Goal: Task Accomplishment & Management: Complete application form

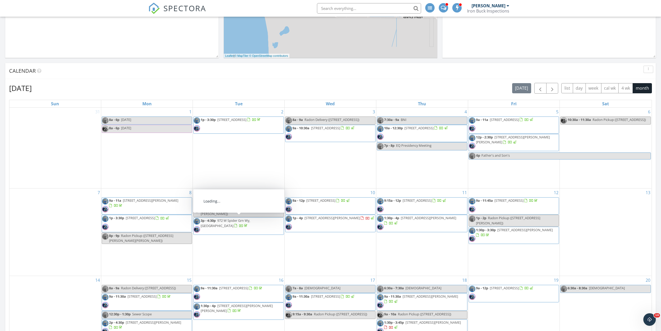
scroll to position [35, 0]
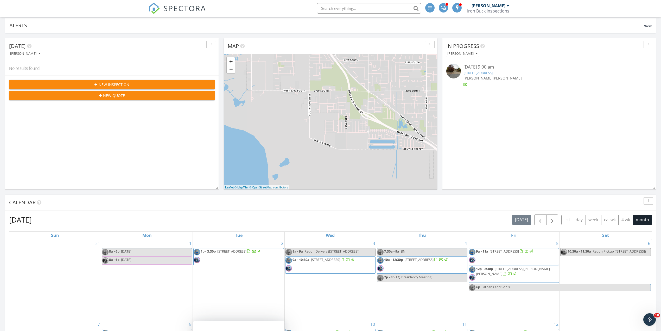
click at [137, 86] on div "New Inspection" at bounding box center [111, 84] width 197 height 5
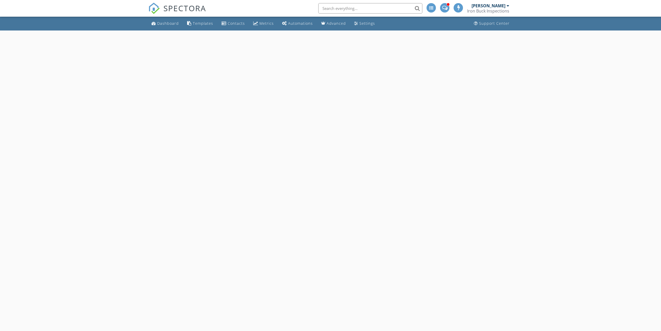
select select "8"
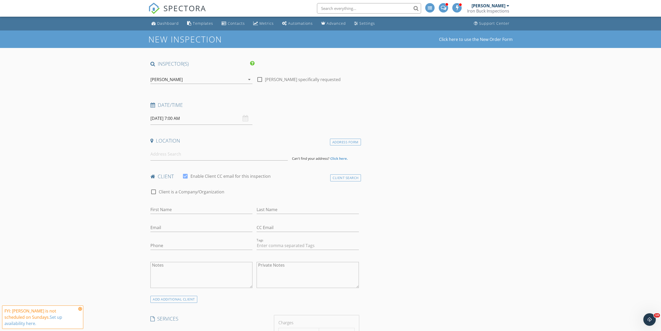
click at [200, 118] on input "09/28/2025 7:00 AM" at bounding box center [201, 118] width 102 height 13
type input "09/29/2025 7:00 AM"
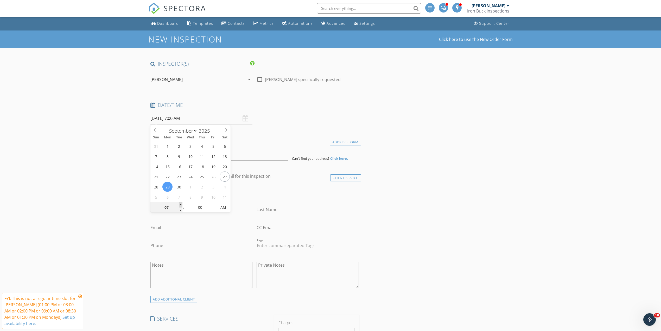
type input "08"
type input "09/29/2025 8:00 AM"
click at [181, 205] on span at bounding box center [181, 204] width 4 height 5
type input "09"
type input "09/29/2025 9:00 AM"
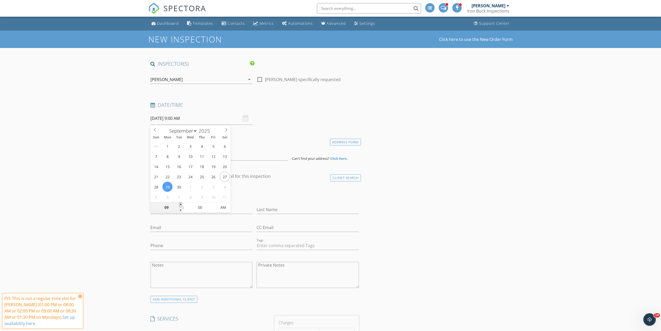
click at [181, 205] on span at bounding box center [181, 204] width 4 height 5
type input "10"
type input "09/29/2025 10:00 AM"
click at [181, 205] on span at bounding box center [181, 204] width 4 height 5
type input "11"
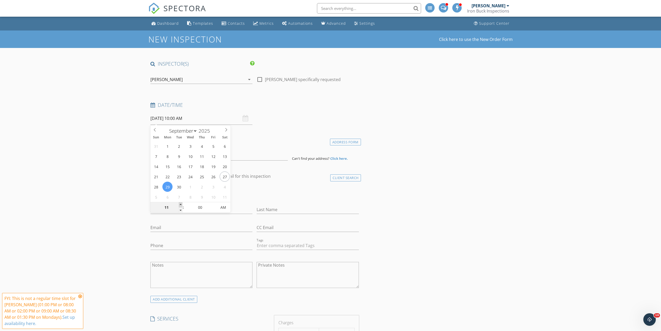
type input "09/29/2025 11:00 AM"
click at [181, 205] on span at bounding box center [181, 204] width 4 height 5
type input "12"
type input "09/29/2025 12:00 PM"
click at [181, 205] on span at bounding box center [181, 204] width 4 height 5
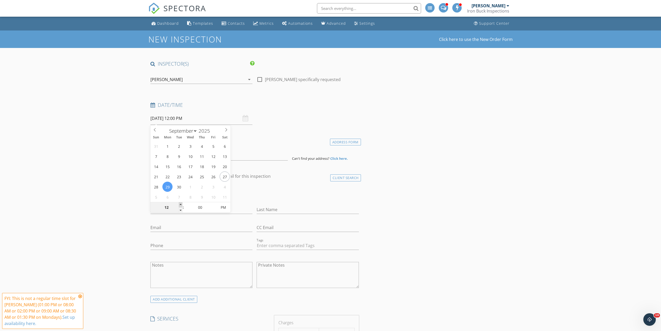
type input "01"
type input "09/29/2025 1:00 PM"
click at [181, 205] on span at bounding box center [181, 204] width 4 height 5
click at [176, 156] on input at bounding box center [218, 154] width 137 height 13
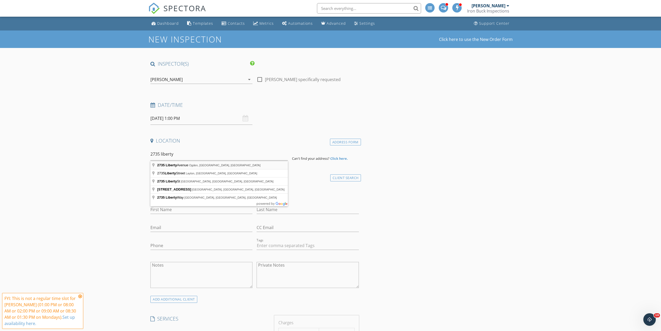
type input "2735 Liberty Avenue, Ogden, UT, USA"
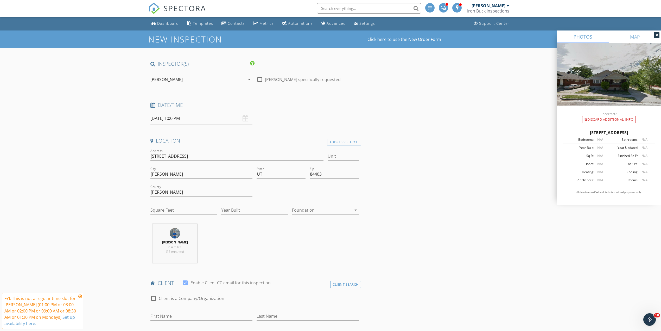
click at [172, 205] on div "Square Feet" at bounding box center [183, 211] width 67 height 17
click at [169, 208] on input "Square Feet" at bounding box center [183, 210] width 67 height 9
type input "2700"
click at [244, 211] on input "Year Built" at bounding box center [254, 210] width 67 height 9
type input "1942"
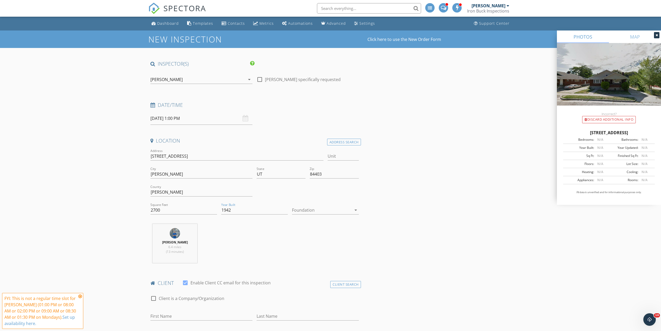
click at [337, 212] on div at bounding box center [321, 210] width 59 height 8
drag, startPoint x: 317, startPoint y: 213, endPoint x: 263, endPoint y: 212, distance: 54.4
click at [317, 213] on div at bounding box center [325, 212] width 58 height 6
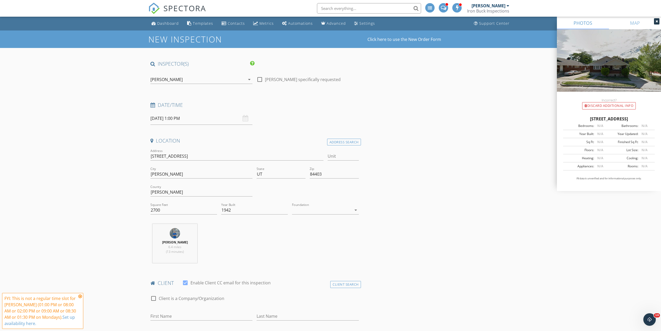
scroll to position [139, 0]
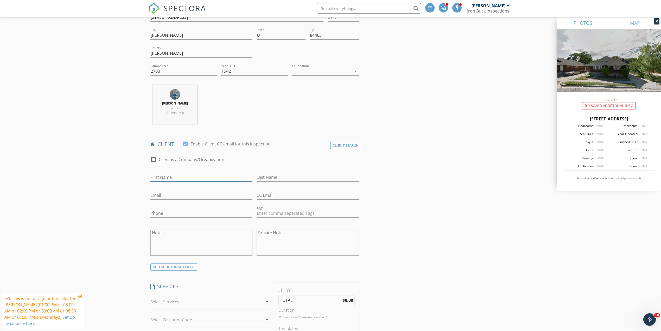
click at [169, 178] on input "First Name" at bounding box center [201, 177] width 102 height 9
type input "Brayden"
click at [266, 178] on input "Last Name" at bounding box center [308, 177] width 102 height 9
type input "Child"
click at [196, 195] on input "Email" at bounding box center [201, 195] width 102 height 9
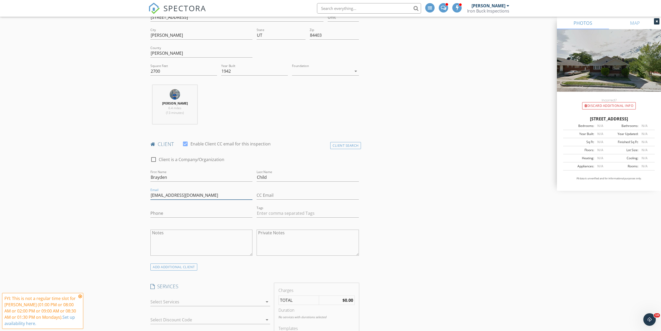
type input "[EMAIL_ADDRESS][DOMAIN_NAME]"
click at [180, 214] on input "Phone" at bounding box center [201, 213] width 102 height 9
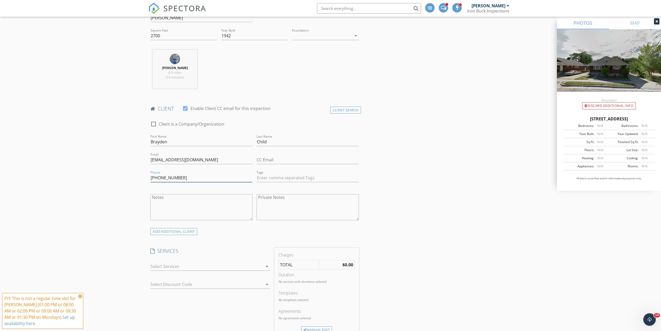
scroll to position [208, 0]
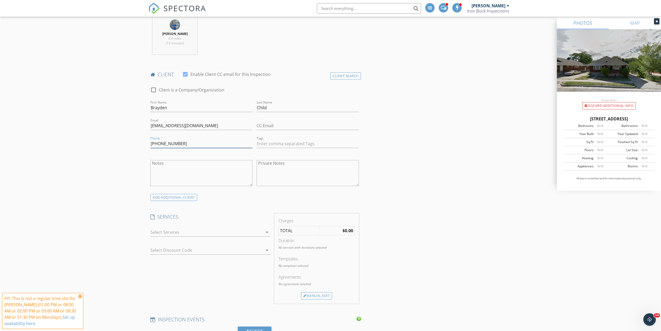
type input "[PHONE_NUMBER]"
click at [187, 233] on div at bounding box center [206, 232] width 112 height 8
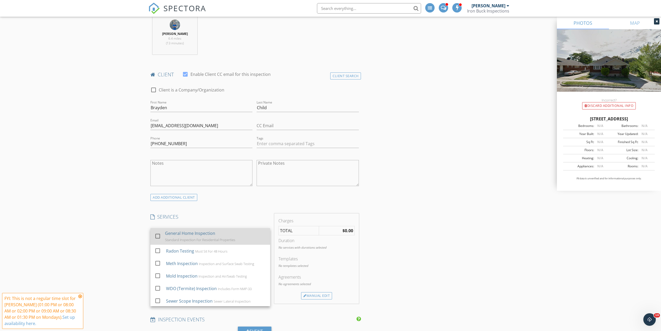
click at [176, 236] on div "General Home Inspection" at bounding box center [190, 233] width 50 height 6
checkbox input "true"
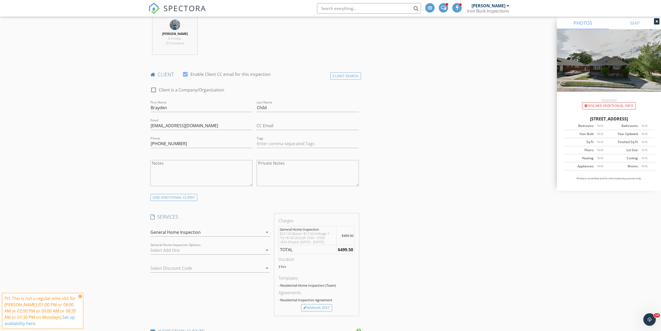
click at [658, 23] on div at bounding box center [656, 21] width 5 height 6
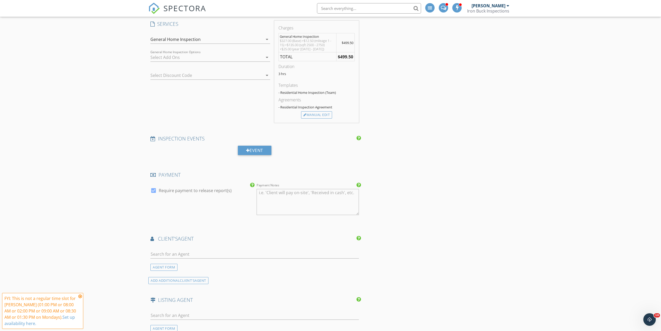
scroll to position [451, 0]
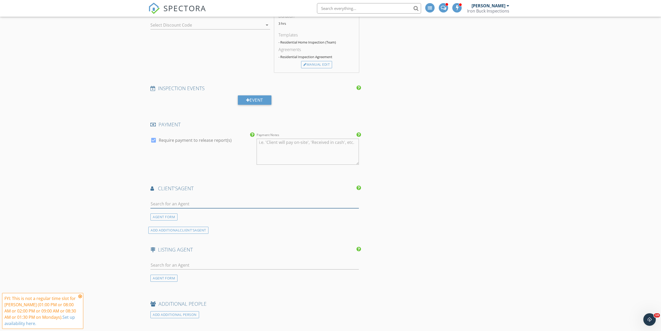
click at [165, 205] on input "text" at bounding box center [254, 203] width 209 height 9
type input "jake"
click at [196, 234] on li "[PERSON_NAME]" at bounding box center [255, 230] width 208 height 15
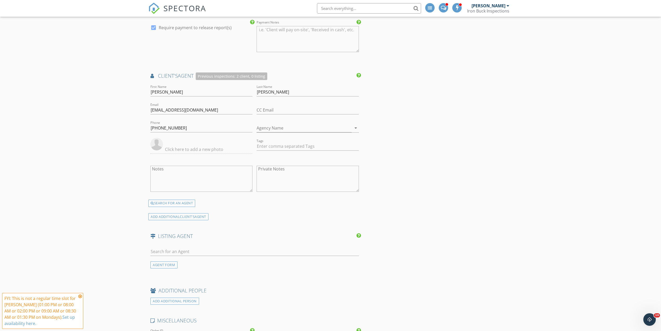
scroll to position [625, 0]
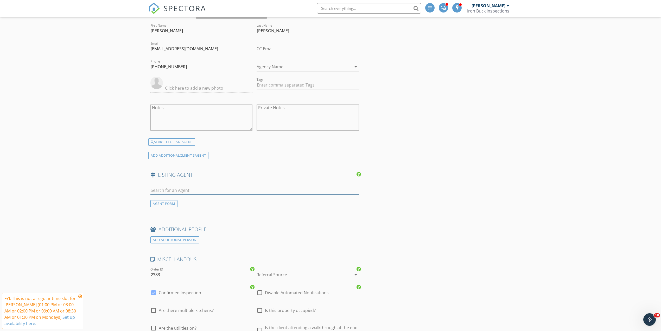
click at [171, 193] on input "text" at bounding box center [254, 190] width 209 height 9
type input "shannon"
click at [182, 201] on div "[PERSON_NAME]" at bounding box center [181, 200] width 32 height 6
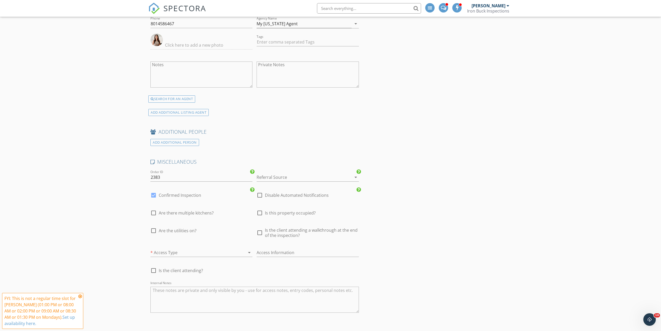
scroll to position [868, 0]
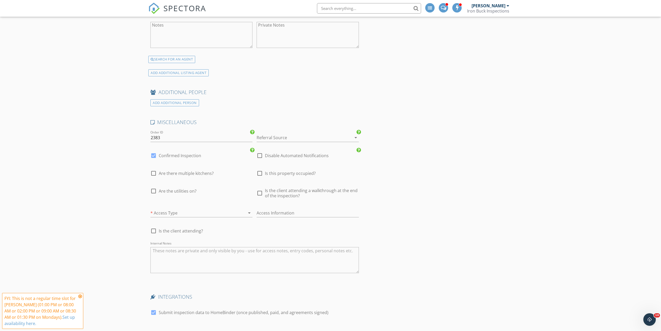
click at [183, 193] on span "Are the utilities on?" at bounding box center [178, 190] width 38 height 5
checkbox input "true"
drag, startPoint x: 277, startPoint y: 177, endPoint x: 279, endPoint y: 189, distance: 12.1
click at [278, 176] on span "Is this property occupied?" at bounding box center [290, 173] width 51 height 5
checkbox input "true"
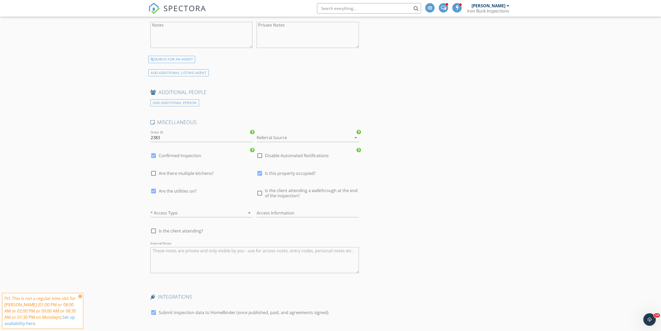
click at [279, 198] on span "Is the client attending a walkthrough at the end of the inspection?" at bounding box center [312, 193] width 94 height 10
click at [201, 217] on div at bounding box center [193, 213] width 87 height 8
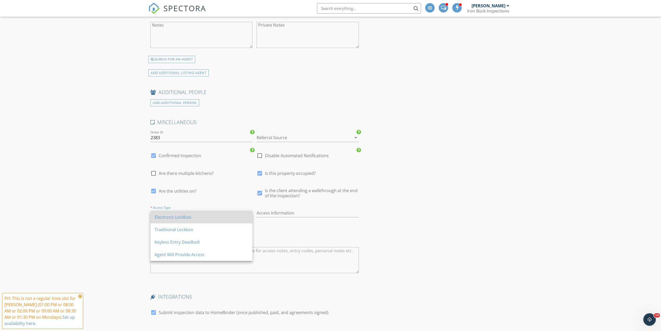
drag, startPoint x: 176, startPoint y: 219, endPoint x: 126, endPoint y: 207, distance: 51.5
click at [174, 219] on div "Electronic Lockbox" at bounding box center [202, 217] width 94 height 6
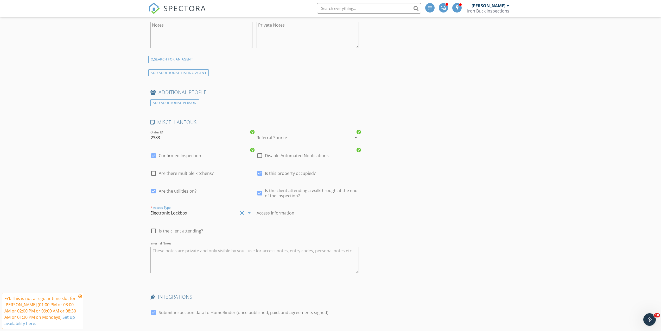
click at [277, 195] on span "Is the client attending a walkthrough at the end of the inspection?" at bounding box center [312, 193] width 94 height 10
checkbox input "false"
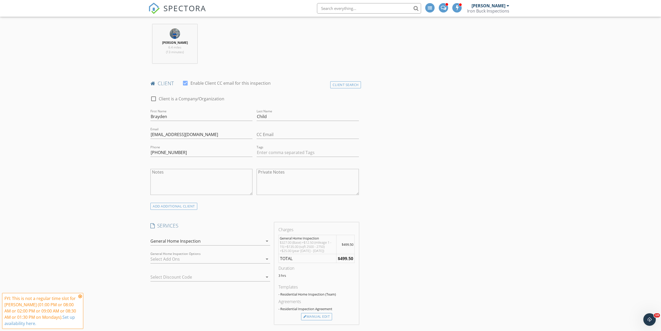
scroll to position [0, 0]
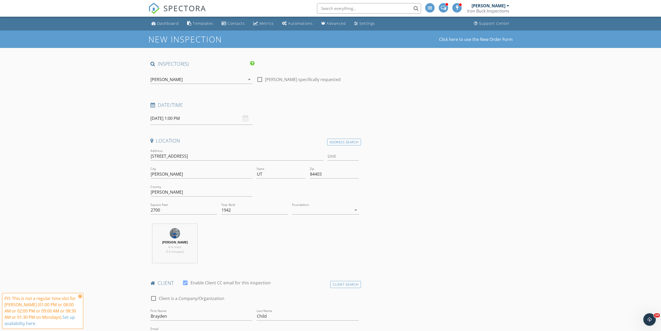
click at [237, 77] on div "[PERSON_NAME]" at bounding box center [197, 79] width 95 height 8
click at [173, 92] on div "[PERSON_NAME]" at bounding box center [179, 93] width 32 height 8
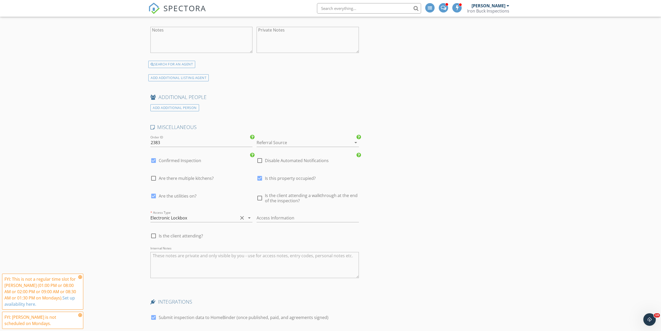
scroll to position [989, 0]
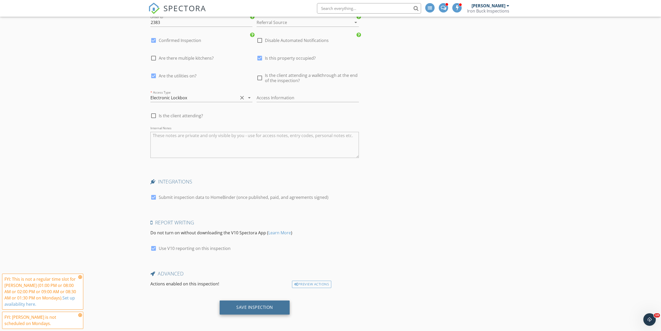
click at [259, 308] on div "Save Inspection" at bounding box center [254, 306] width 37 height 5
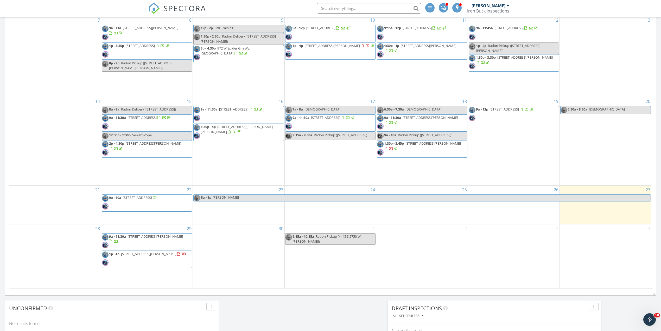
scroll to position [382, 0]
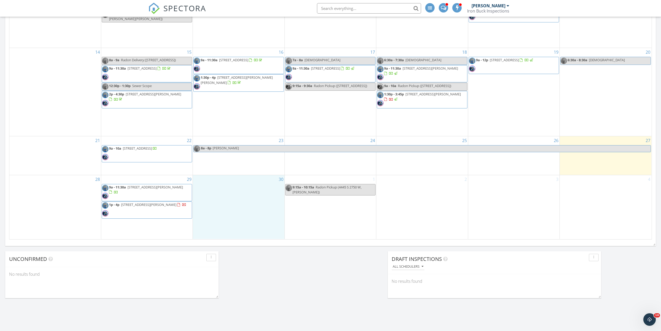
click at [231, 188] on div "30" at bounding box center [238, 207] width 91 height 64
click at [231, 176] on link "Event" at bounding box center [238, 174] width 27 height 8
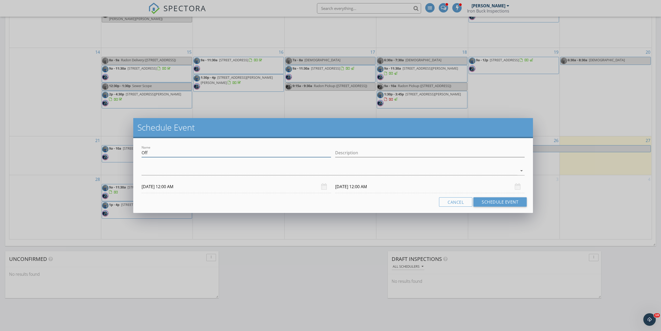
click at [170, 149] on input "Off" at bounding box center [237, 152] width 190 height 9
type input "O"
type input "Nick's Client"
click at [373, 153] on input "Description" at bounding box center [430, 152] width 190 height 9
type input "Nick's Client"
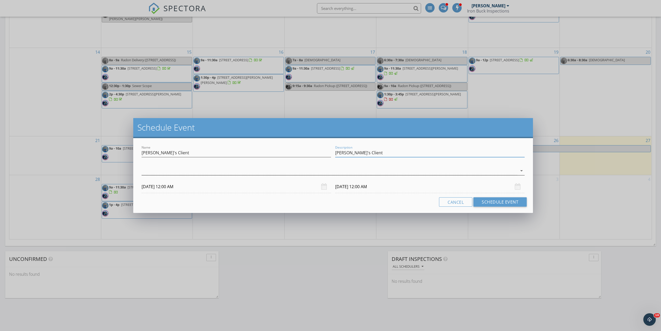
click at [348, 169] on div at bounding box center [330, 170] width 376 height 9
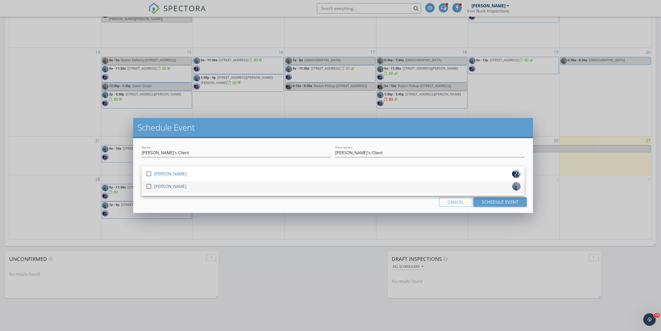
drag, startPoint x: 213, startPoint y: 177, endPoint x: 202, endPoint y: 182, distance: 11.3
click at [212, 177] on div "check_box_outline_blank Rev Brimhall" at bounding box center [333, 174] width 375 height 10
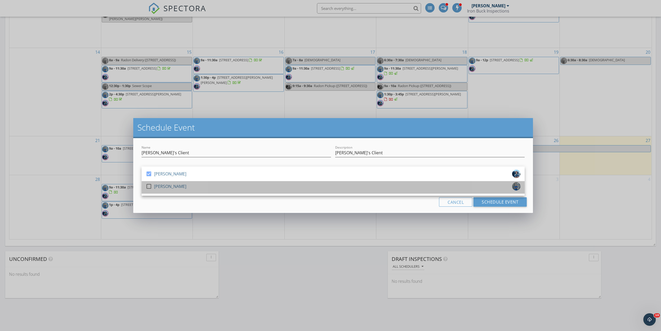
click at [195, 184] on div "check_box_outline_blank Brantly Thomas" at bounding box center [333, 187] width 375 height 10
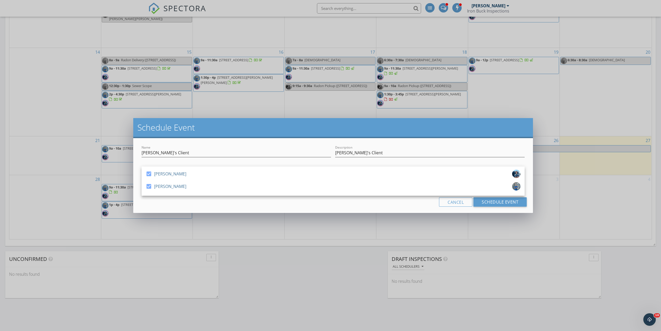
click at [157, 202] on div "Cancel Schedule Event" at bounding box center [333, 201] width 387 height 9
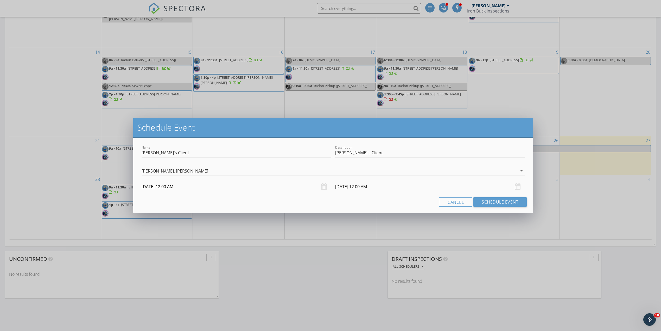
click at [159, 188] on input "09/30/2025 12:00 AM" at bounding box center [237, 186] width 190 height 13
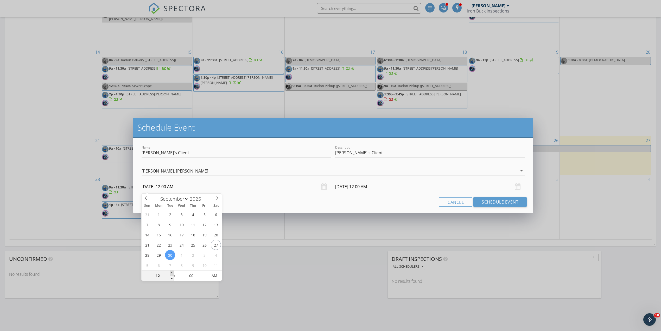
type input "01"
type input "09/30/2025 1:00 AM"
click at [171, 272] on span at bounding box center [172, 272] width 4 height 5
type input "01"
type input "10/01/2025 1:00 AM"
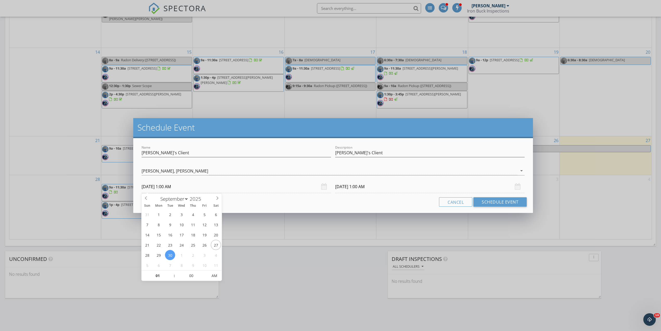
click at [172, 270] on div "31 1 2 3 4 5 6 7 8 9 10 11 12 13 14 15 16 17 18 19 20 21 22 23 24 25 26 27 28 2…" at bounding box center [182, 239] width 80 height 61
type input "02"
type input "09/30/2025 2:00 AM"
click at [172, 272] on span at bounding box center [172, 272] width 4 height 5
type input "03"
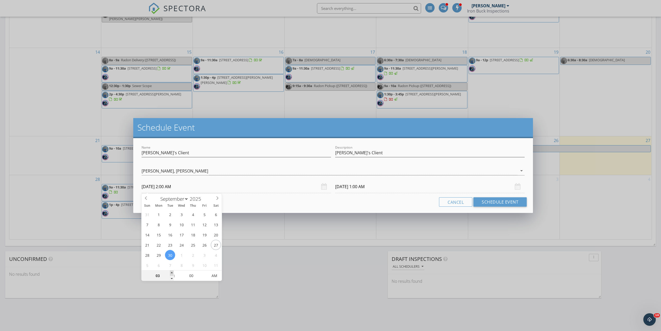
type input "09/30/2025 3:00 AM"
click at [172, 272] on span at bounding box center [172, 272] width 4 height 5
type input "04"
type input "09/30/2025 4:00 AM"
click at [172, 272] on span at bounding box center [172, 272] width 4 height 5
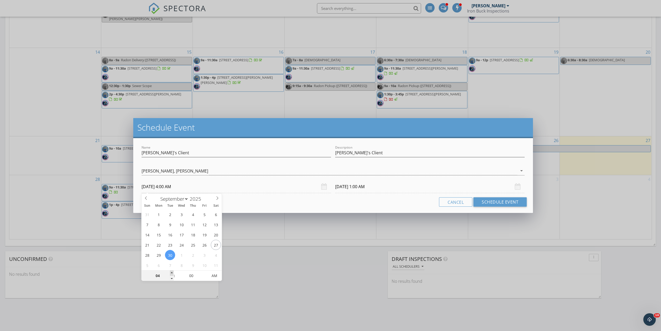
type input "05"
type input "09/30/2025 5:00 AM"
click at [172, 272] on span at bounding box center [172, 272] width 4 height 5
type input "06"
type input "09/30/2025 6:00 AM"
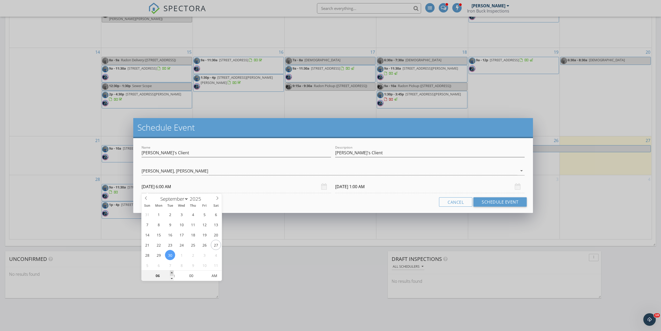
click at [172, 272] on span at bounding box center [172, 272] width 4 height 5
type input "07"
type input "09/30/2025 7:00 AM"
click at [172, 272] on span at bounding box center [172, 272] width 4 height 5
type input "08"
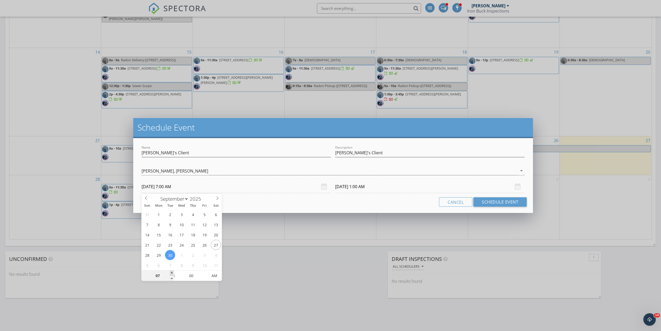
type input "09/30/2025 8:00 AM"
click at [172, 272] on span at bounding box center [172, 272] width 4 height 5
type input "08"
type input "10/01/2025 8:00 AM"
type input "09"
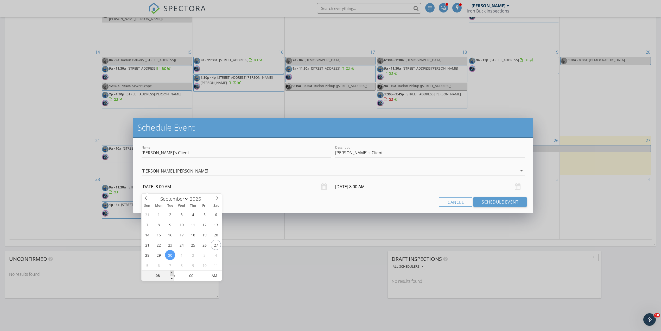
type input "09/30/2025 9:00 AM"
click at [172, 272] on span at bounding box center [172, 272] width 4 height 5
type input "09"
type input "10/01/2025 9:00 AM"
click at [275, 198] on div "Cancel Schedule Event" at bounding box center [333, 201] width 387 height 9
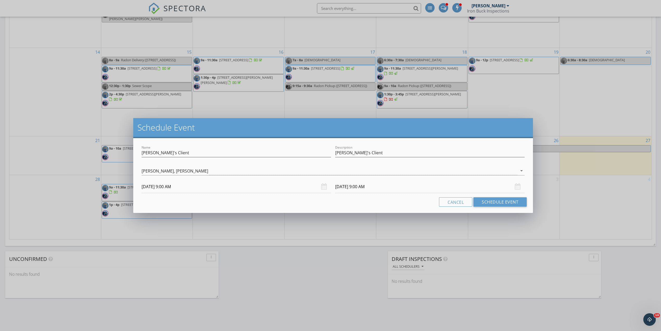
click at [362, 184] on input "10/01/2025 9:00 AM" at bounding box center [430, 186] width 190 height 13
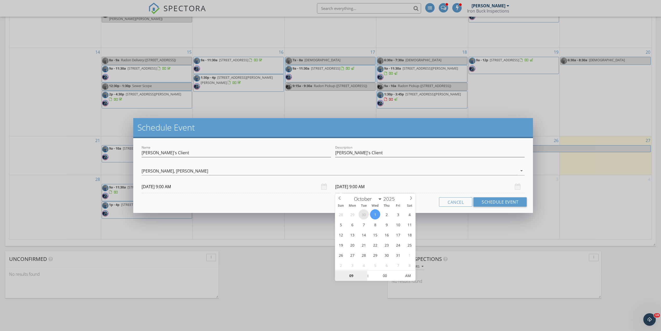
select select "8"
type input "09/30/2025 9:00 AM"
type input "10"
type input "09/30/2025 10:00 AM"
click at [364, 273] on span at bounding box center [366, 272] width 4 height 5
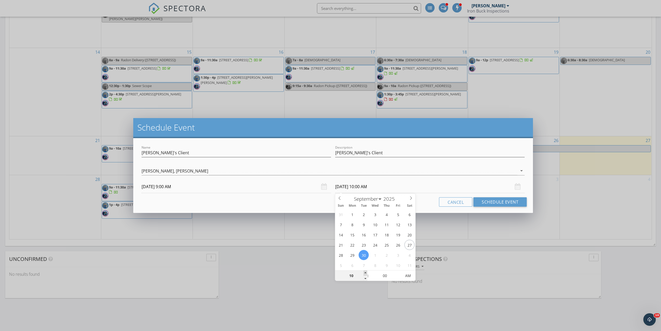
click at [364, 273] on span at bounding box center [366, 272] width 4 height 5
type input "11"
type input "09/30/2025 11:00 AM"
type input "12"
type input "09/30/2025 12:00 PM"
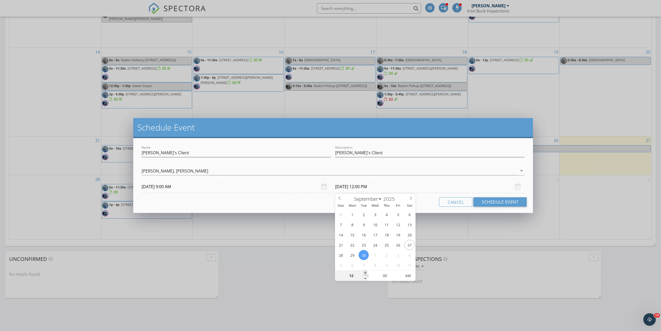
click at [364, 273] on span at bounding box center [366, 272] width 4 height 5
type input "01"
type input "09/30/2025 1:00 PM"
click at [364, 273] on span at bounding box center [366, 272] width 4 height 5
click at [314, 201] on div "Cancel Schedule Event" at bounding box center [333, 201] width 387 height 9
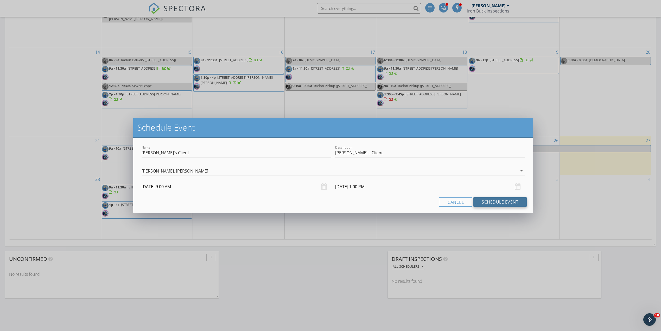
click at [495, 198] on button "Schedule Event" at bounding box center [500, 201] width 53 height 9
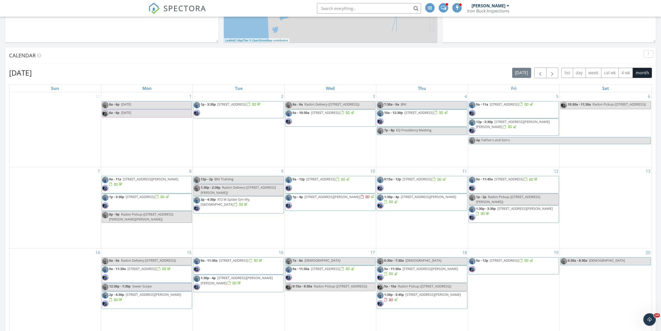
scroll to position [173, 0]
